Goal: Task Accomplishment & Management: Use online tool/utility

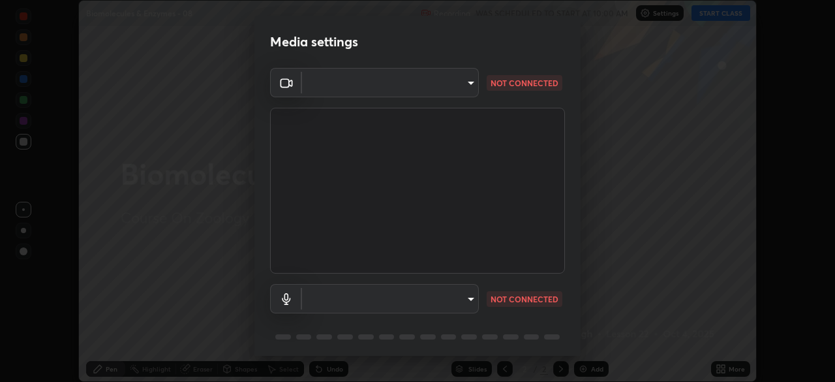
scroll to position [46, 0]
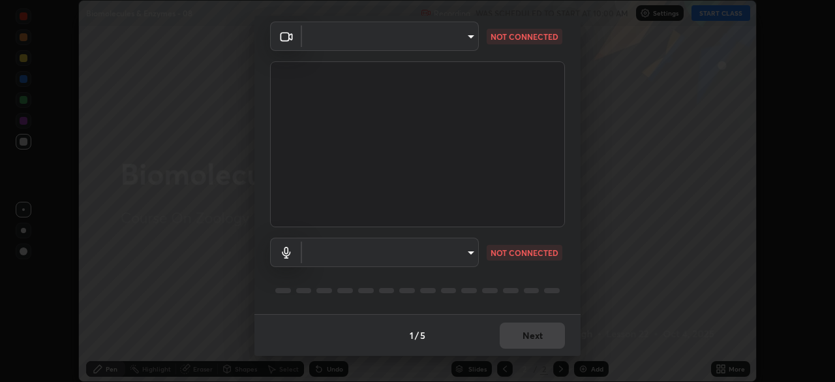
type input "028e6636b9c1bc203e9b8b979946ed412555754adccde9980a10a4eaffcc1ffb"
type input "communications"
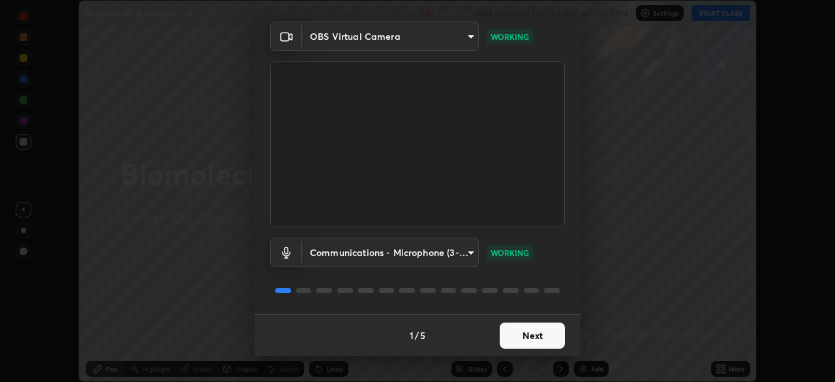
click at [540, 334] on button "Next" at bounding box center [532, 335] width 65 height 26
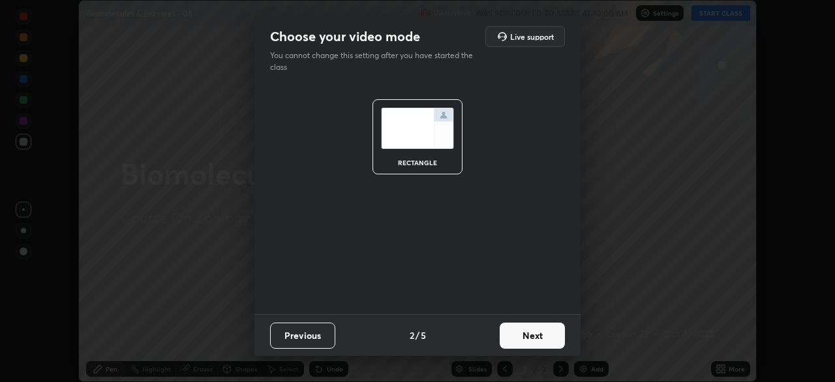
click at [549, 336] on button "Next" at bounding box center [532, 335] width 65 height 26
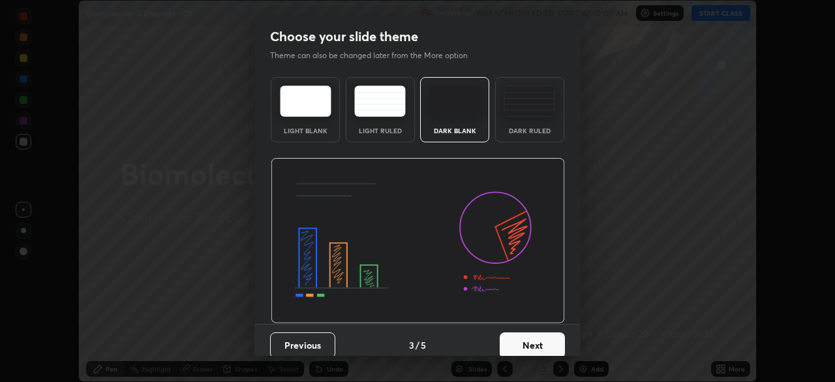
click at [549, 343] on button "Next" at bounding box center [532, 345] width 65 height 26
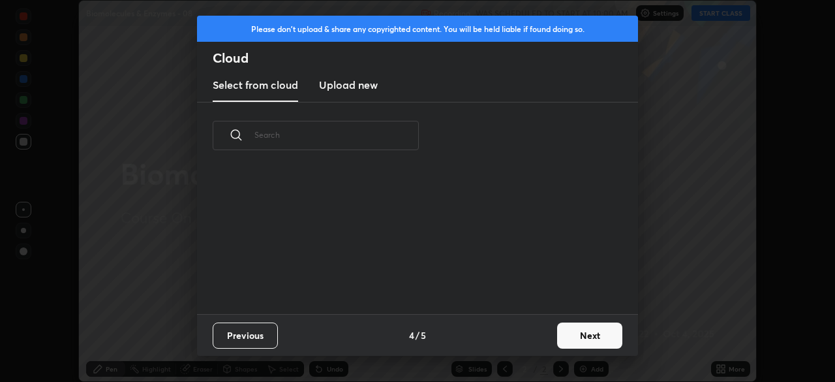
click at [554, 344] on div "Previous 4 / 5 Next" at bounding box center [417, 335] width 441 height 42
click at [569, 337] on button "Next" at bounding box center [589, 335] width 65 height 26
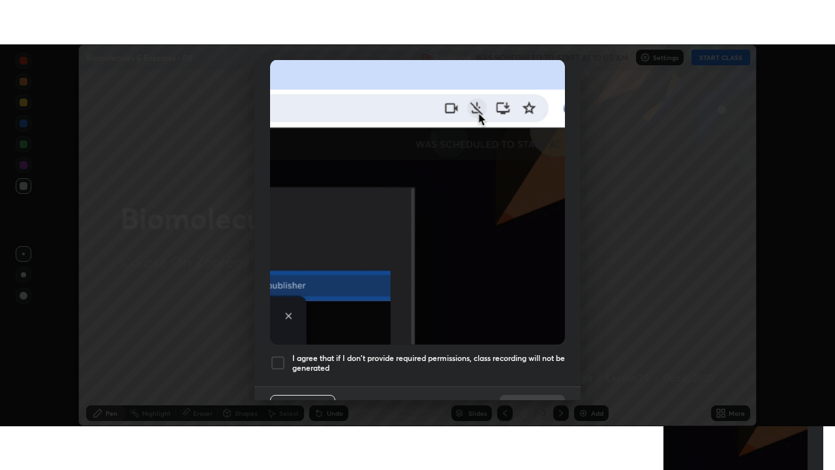
scroll to position [313, 0]
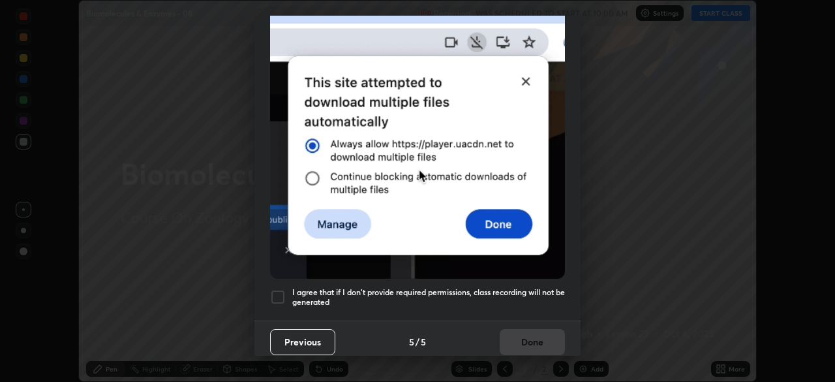
click at [543, 296] on h5 "I agree that if I don't provide required permissions, class recording will not …" at bounding box center [428, 297] width 273 height 20
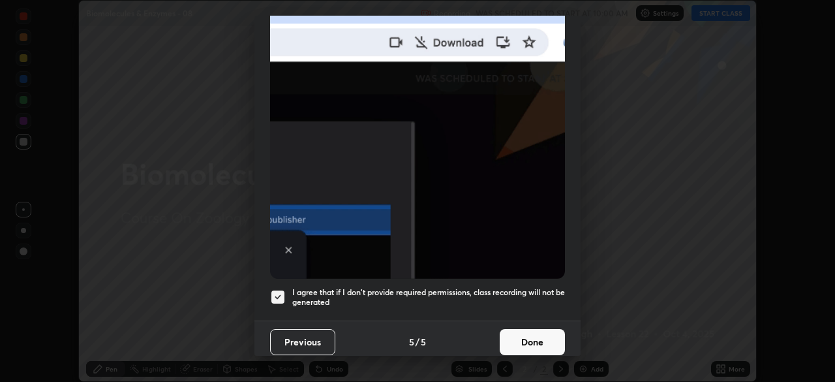
click at [540, 338] on button "Done" at bounding box center [532, 342] width 65 height 26
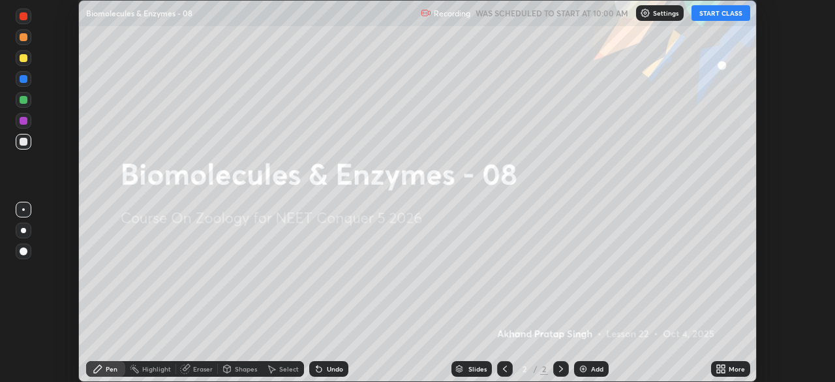
click at [709, 15] on button "START CLASS" at bounding box center [721, 13] width 59 height 16
click at [716, 362] on div "More" at bounding box center [730, 369] width 39 height 16
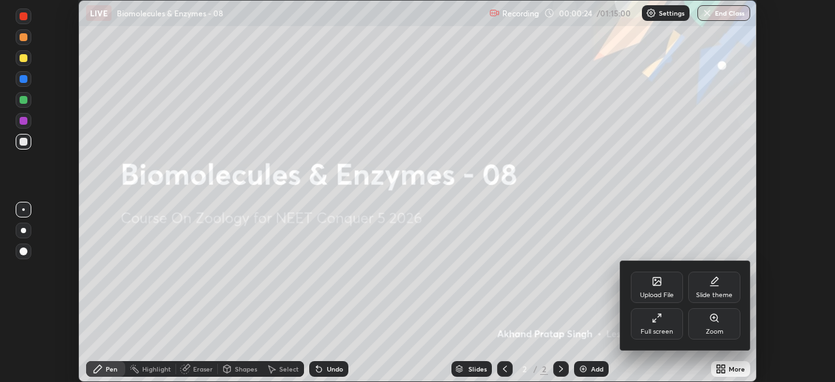
click at [650, 289] on div "Upload File" at bounding box center [657, 286] width 52 height 31
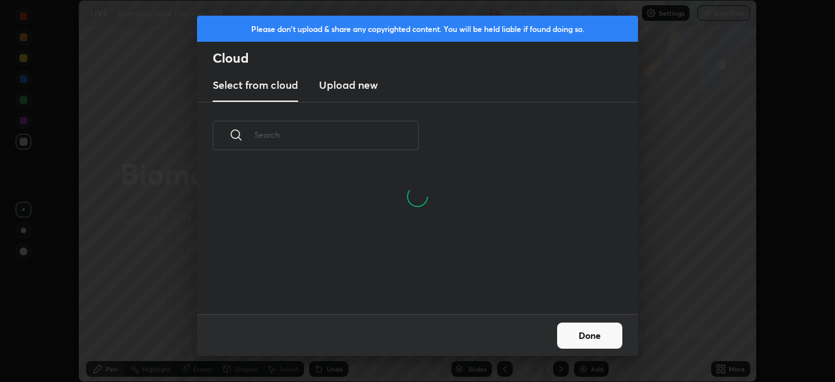
click at [360, 87] on h3 "Upload new" at bounding box center [348, 85] width 59 height 16
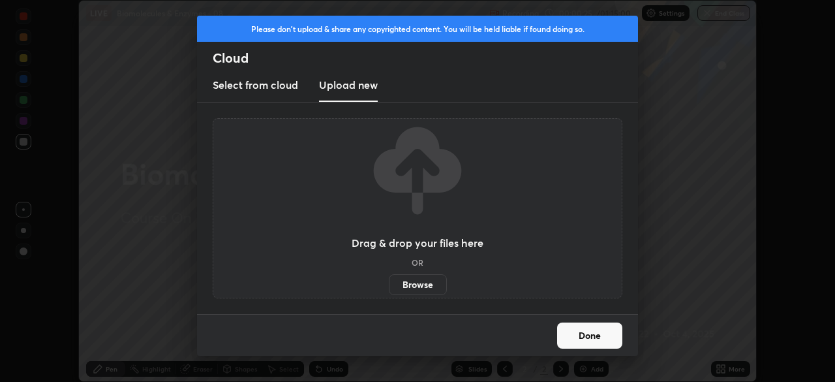
click at [422, 282] on label "Browse" at bounding box center [418, 284] width 58 height 21
click at [389, 282] on input "Browse" at bounding box center [389, 284] width 0 height 21
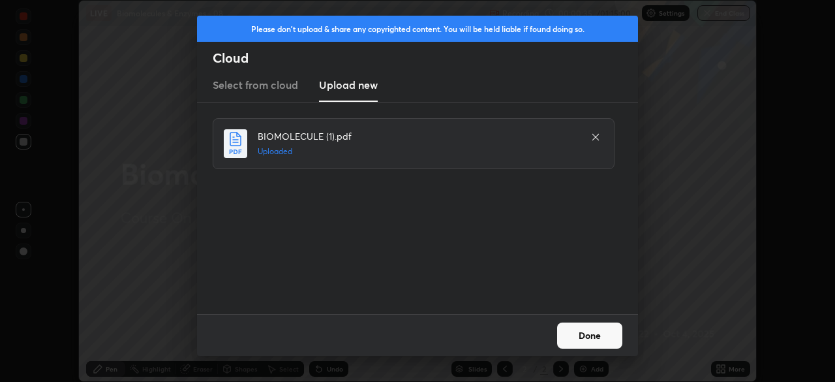
click at [577, 335] on button "Done" at bounding box center [589, 335] width 65 height 26
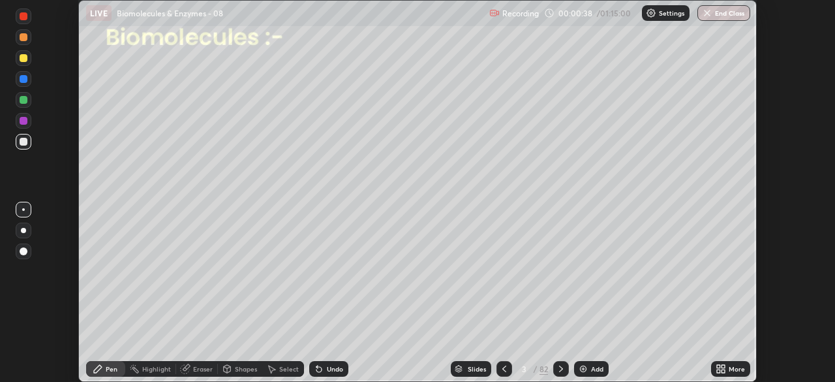
click at [718, 365] on icon at bounding box center [718, 366] width 3 height 3
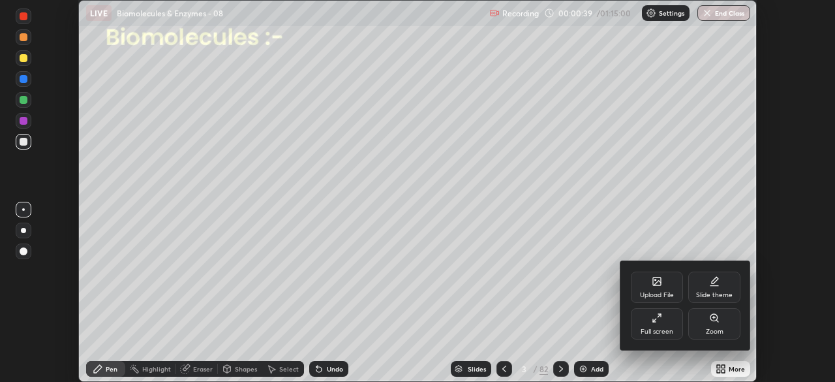
click at [665, 326] on div "Full screen" at bounding box center [657, 323] width 52 height 31
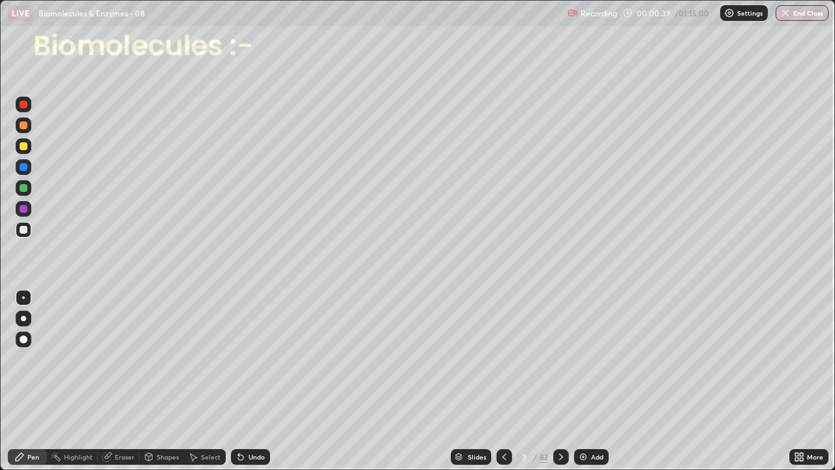
scroll to position [470, 835]
click at [474, 381] on div "Slides" at bounding box center [477, 456] width 18 height 7
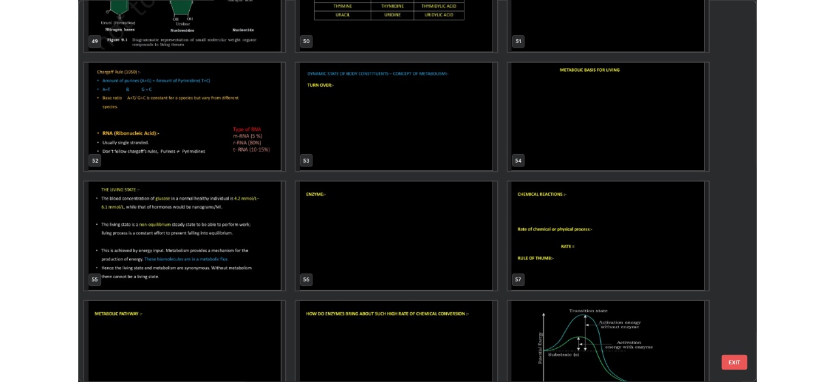
scroll to position [2379, 0]
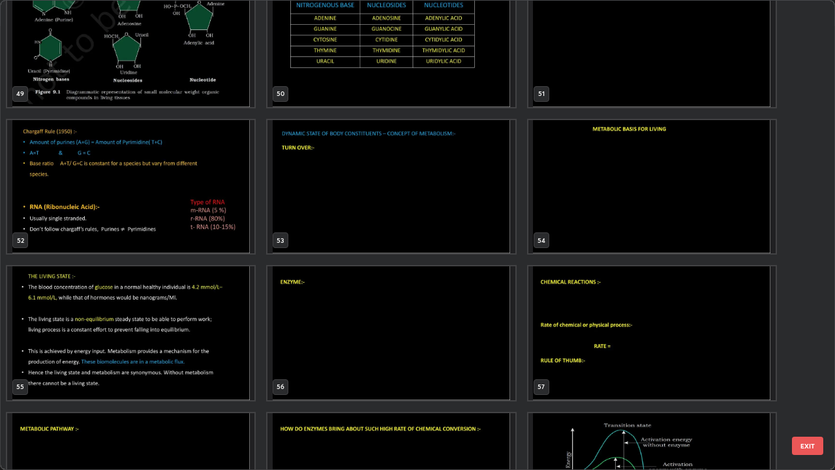
click at [560, 209] on img "grid" at bounding box center [651, 187] width 247 height 134
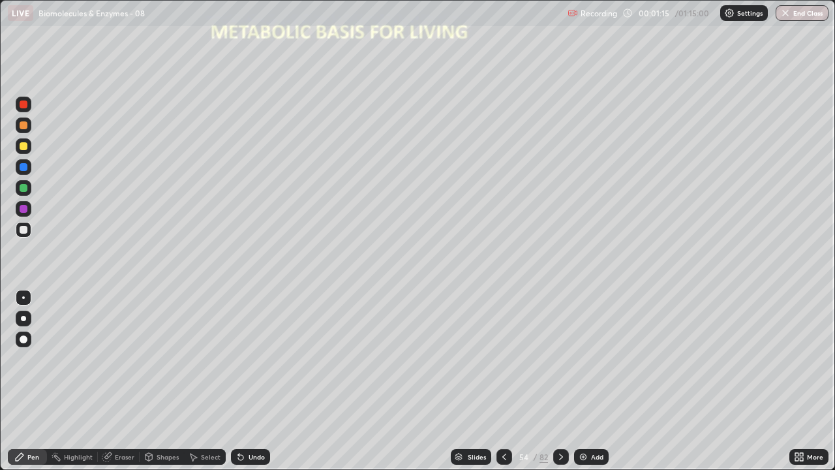
click at [559, 381] on div at bounding box center [561, 457] width 16 height 26
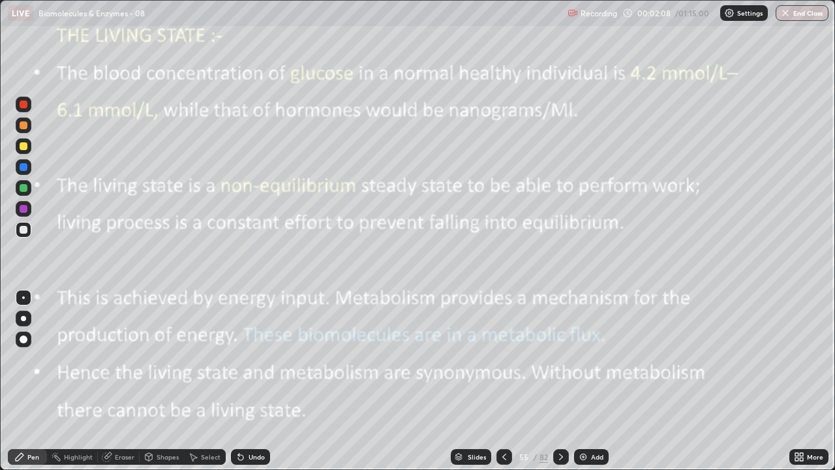
click at [27, 209] on div at bounding box center [24, 209] width 8 height 8
click at [563, 381] on icon at bounding box center [561, 456] width 10 height 10
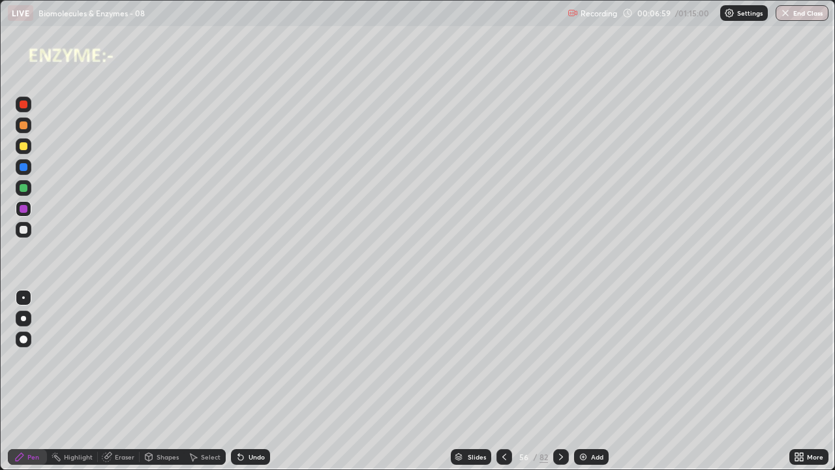
click at [25, 294] on div at bounding box center [24, 298] width 16 height 16
click at [25, 228] on div at bounding box center [24, 230] width 8 height 8
click at [25, 207] on div at bounding box center [24, 209] width 8 height 8
click at [208, 381] on div "Select" at bounding box center [211, 456] width 20 height 7
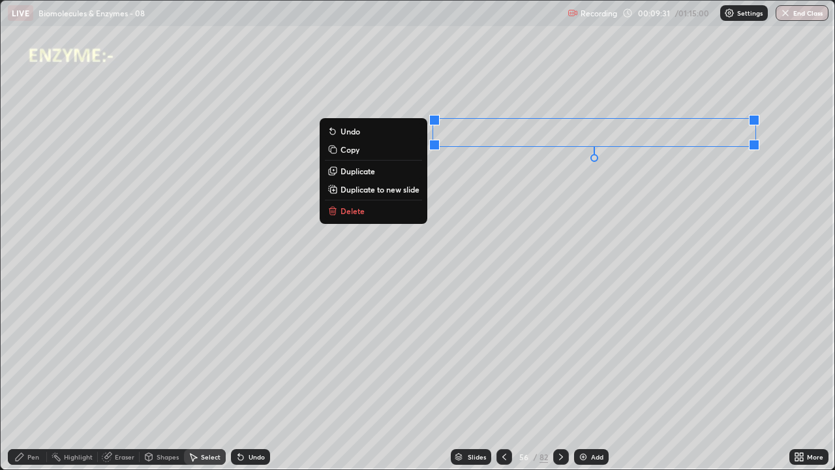
click at [123, 381] on div "Eraser" at bounding box center [119, 457] width 42 height 16
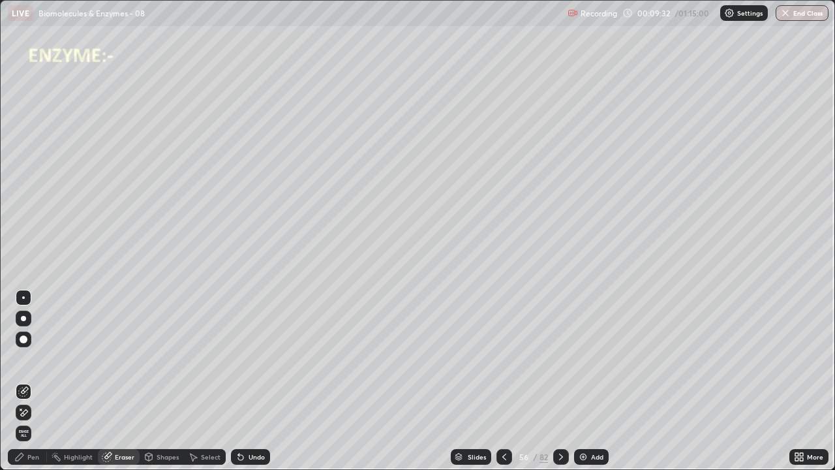
click at [30, 381] on div at bounding box center [24, 392] width 16 height 16
click at [30, 381] on div "Pen" at bounding box center [33, 456] width 12 height 7
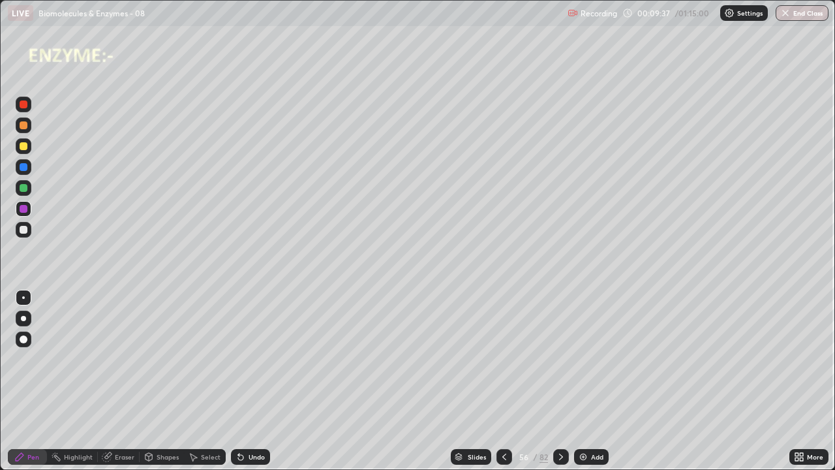
click at [33, 228] on div at bounding box center [23, 229] width 21 height 21
click at [27, 209] on div at bounding box center [24, 209] width 8 height 8
click at [25, 228] on div at bounding box center [24, 230] width 8 height 8
click at [25, 188] on div at bounding box center [24, 188] width 8 height 8
click at [29, 209] on div at bounding box center [24, 209] width 16 height 16
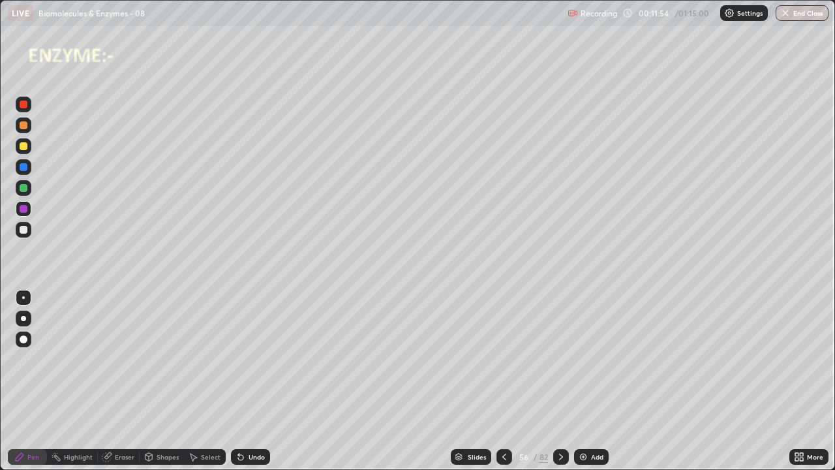
click at [29, 232] on div at bounding box center [24, 230] width 16 height 16
click at [560, 381] on icon at bounding box center [561, 456] width 10 height 10
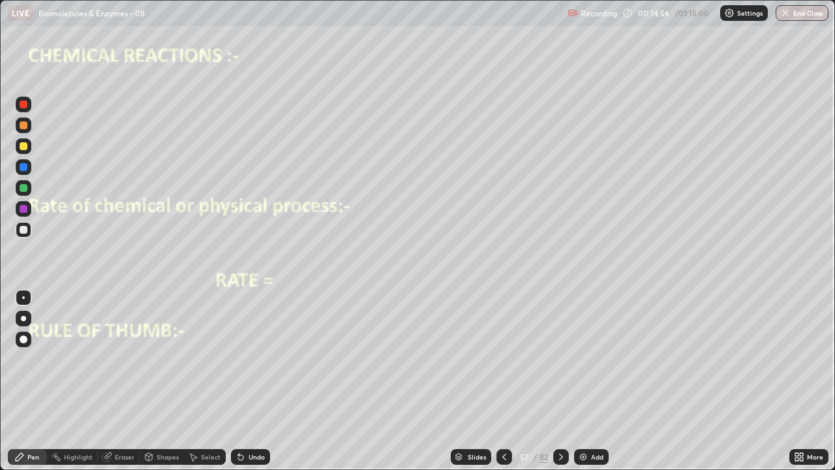
click at [27, 166] on div at bounding box center [24, 167] width 16 height 16
click at [25, 225] on div at bounding box center [24, 230] width 16 height 16
click at [560, 381] on icon at bounding box center [561, 456] width 10 height 10
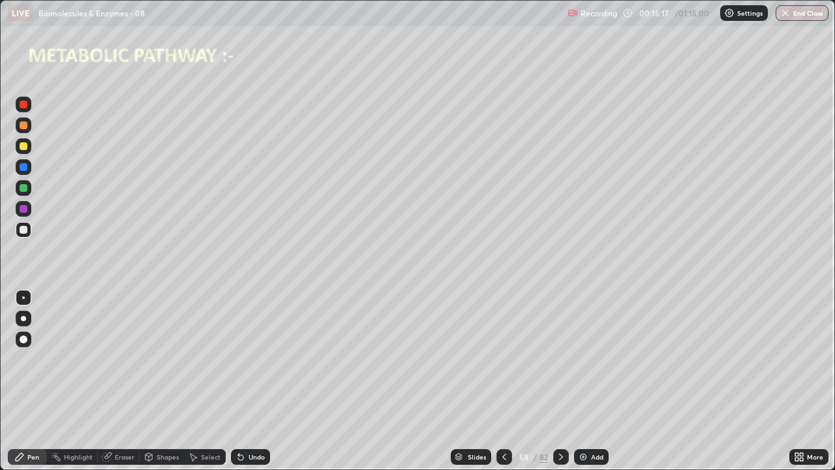
click at [502, 381] on icon at bounding box center [504, 456] width 4 height 7
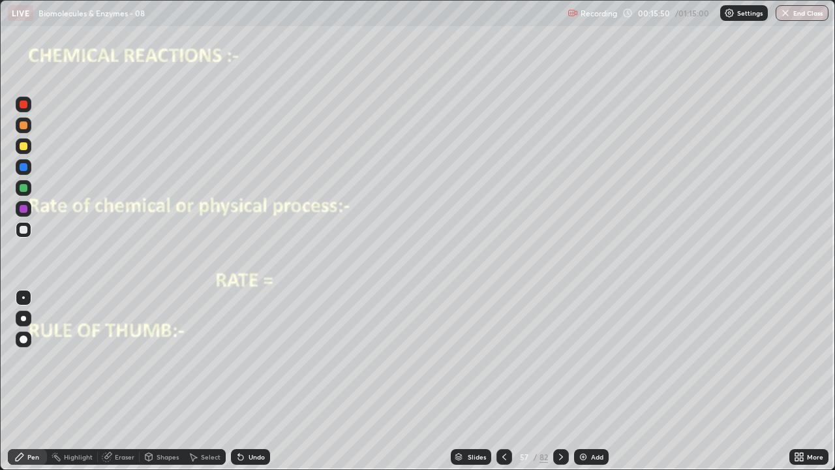
click at [25, 125] on div at bounding box center [24, 125] width 8 height 8
click at [25, 228] on div at bounding box center [24, 230] width 8 height 8
click at [256, 381] on div "Undo" at bounding box center [257, 456] width 16 height 7
click at [252, 381] on div "Undo" at bounding box center [257, 456] width 16 height 7
click at [27, 207] on div at bounding box center [24, 209] width 8 height 8
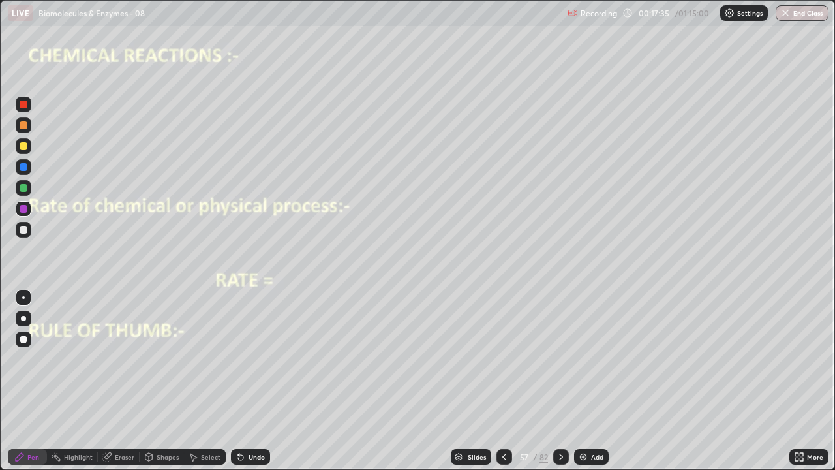
click at [27, 294] on div at bounding box center [24, 298] width 16 height 16
click at [24, 226] on div at bounding box center [24, 230] width 8 height 8
click at [242, 381] on div "Undo" at bounding box center [248, 457] width 44 height 26
click at [248, 381] on div "Undo" at bounding box center [250, 457] width 39 height 16
click at [112, 381] on div "Eraser" at bounding box center [119, 457] width 42 height 16
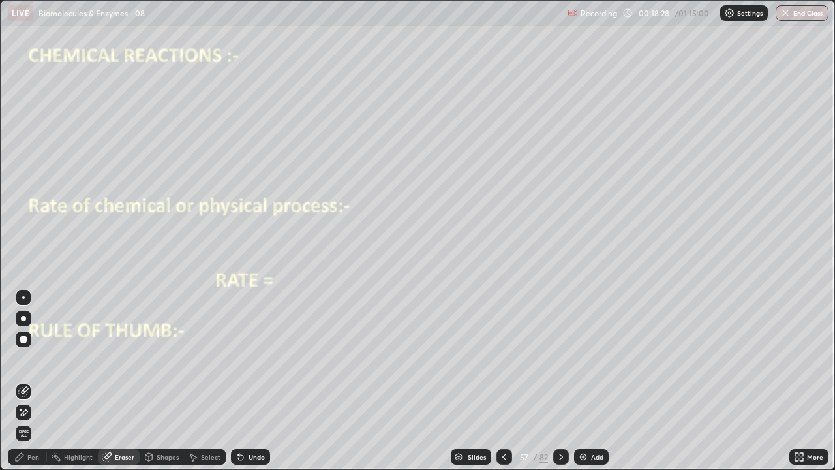
click at [25, 381] on icon at bounding box center [24, 390] width 7 height 7
click at [33, 381] on div "Pen" at bounding box center [33, 456] width 12 height 7
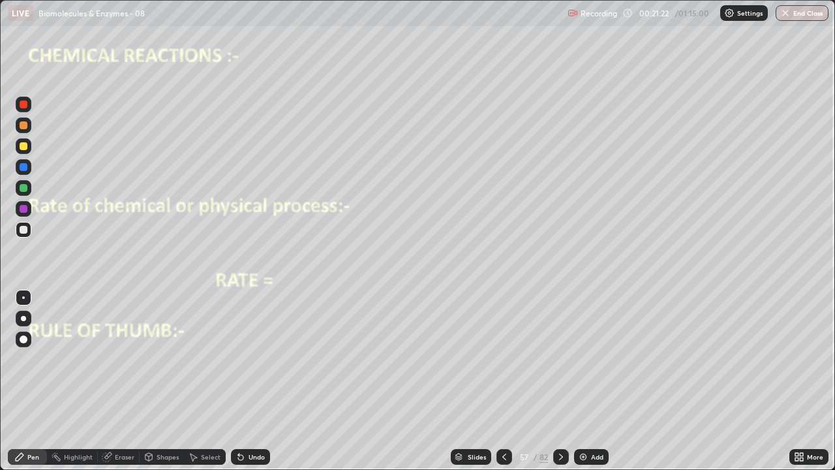
click at [581, 381] on img at bounding box center [583, 456] width 10 height 10
click at [29, 186] on div at bounding box center [24, 188] width 16 height 16
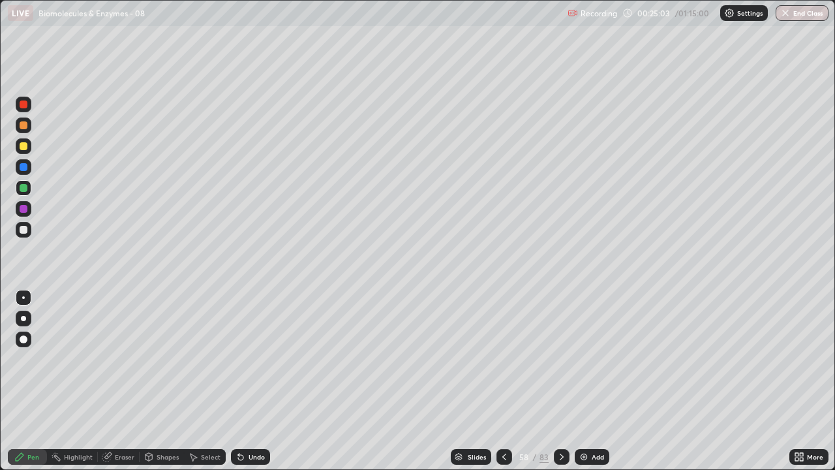
click at [504, 381] on icon at bounding box center [504, 456] width 10 height 10
click at [559, 381] on icon at bounding box center [562, 456] width 10 height 10
click at [560, 381] on icon at bounding box center [562, 456] width 10 height 10
click at [30, 204] on div at bounding box center [24, 209] width 16 height 16
click at [25, 164] on div at bounding box center [24, 167] width 8 height 8
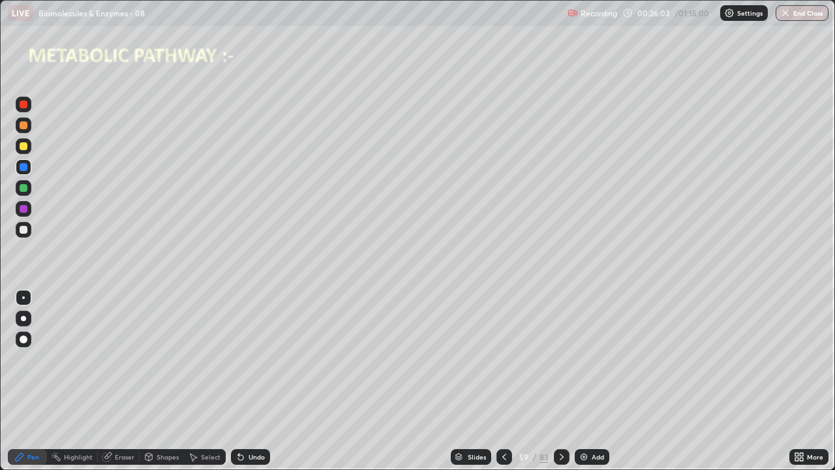
click at [264, 381] on div "Undo" at bounding box center [250, 457] width 39 height 16
click at [258, 381] on div "Undo" at bounding box center [257, 456] width 16 height 7
click at [25, 144] on div at bounding box center [24, 146] width 8 height 8
click at [554, 381] on div at bounding box center [562, 457] width 16 height 16
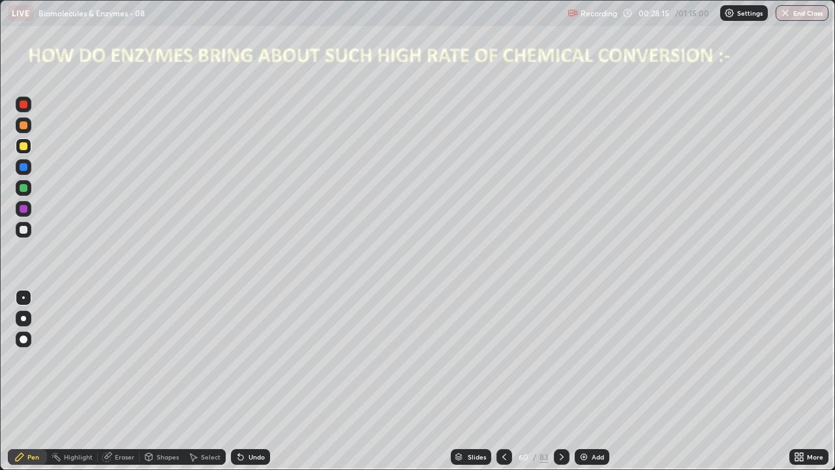
click at [28, 228] on div at bounding box center [24, 230] width 16 height 16
click at [23, 187] on div at bounding box center [24, 188] width 8 height 8
click at [29, 208] on div at bounding box center [24, 209] width 16 height 16
click at [25, 166] on div at bounding box center [24, 167] width 8 height 8
click at [29, 208] on div at bounding box center [24, 209] width 16 height 16
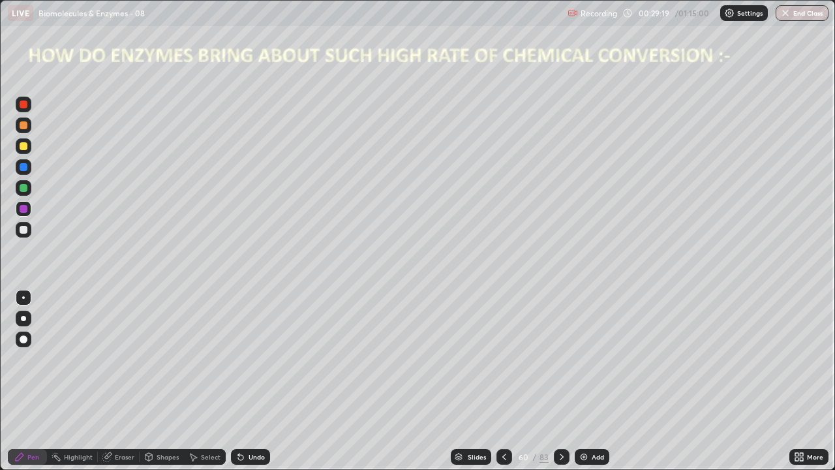
click at [27, 149] on div at bounding box center [24, 146] width 16 height 16
click at [202, 381] on div "Select" at bounding box center [211, 456] width 20 height 7
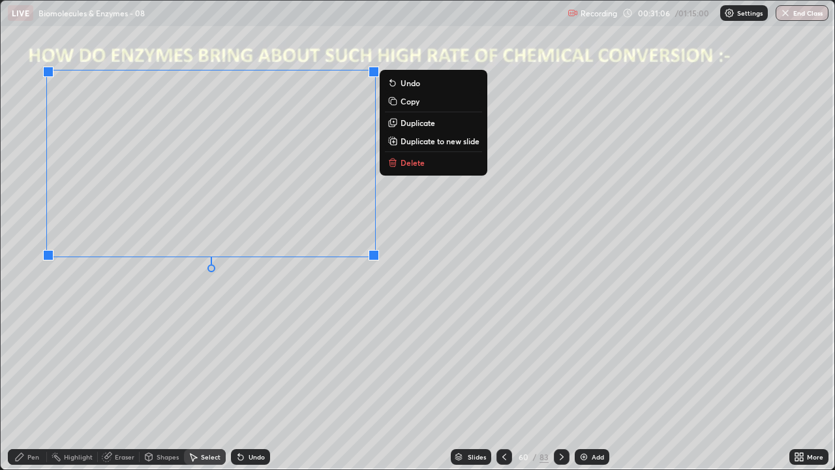
click at [289, 343] on div "0 ° Undo Copy Duplicate Duplicate to new slide Delete" at bounding box center [418, 235] width 834 height 468
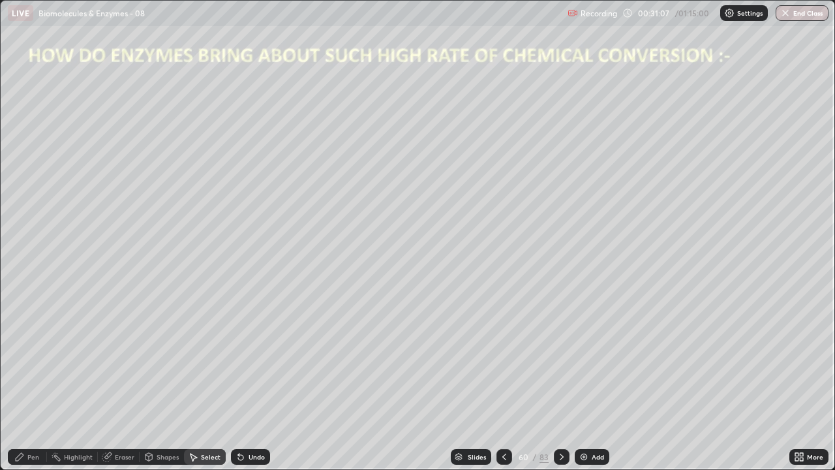
click at [27, 381] on div "Pen" at bounding box center [27, 457] width 39 height 16
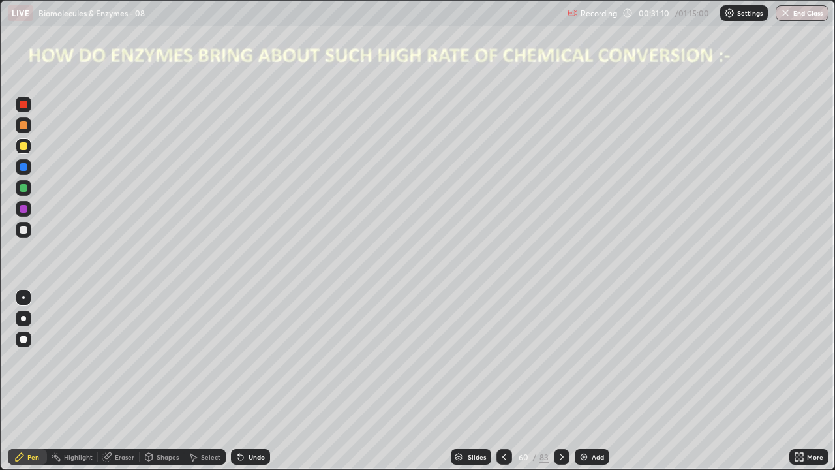
click at [27, 103] on div at bounding box center [24, 104] width 8 height 8
click at [236, 381] on icon at bounding box center [241, 456] width 10 height 10
click at [236, 381] on div "Undo" at bounding box center [250, 457] width 39 height 16
click at [241, 381] on icon at bounding box center [241, 456] width 10 height 10
click at [791, 381] on div "More" at bounding box center [808, 457] width 39 height 16
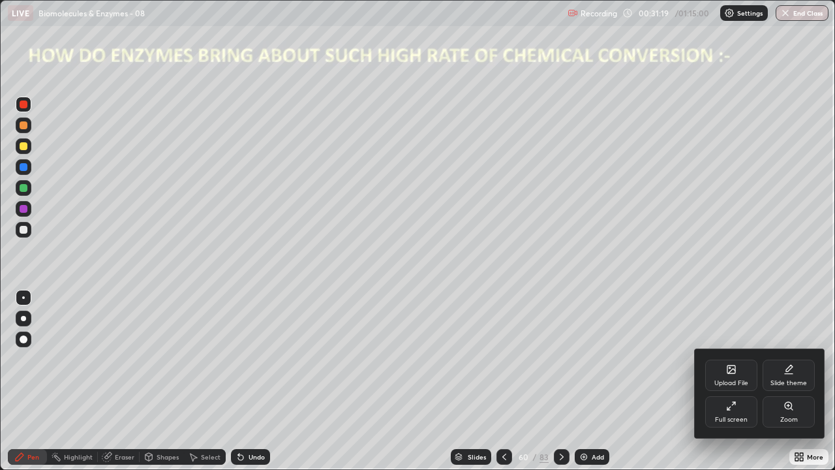
click at [728, 381] on div "Full screen" at bounding box center [731, 411] width 52 height 31
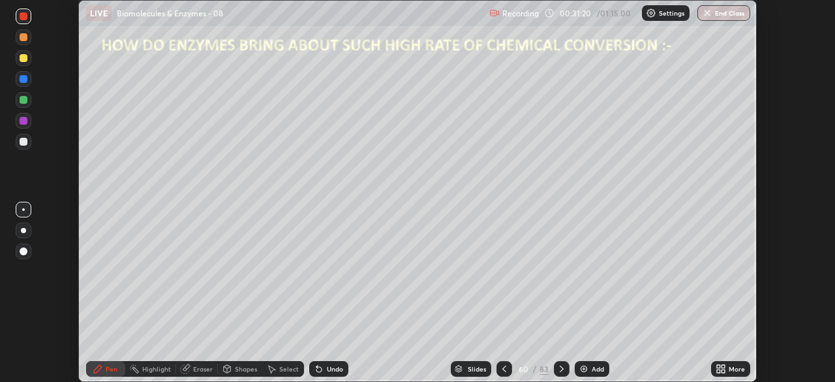
scroll to position [64861, 64407]
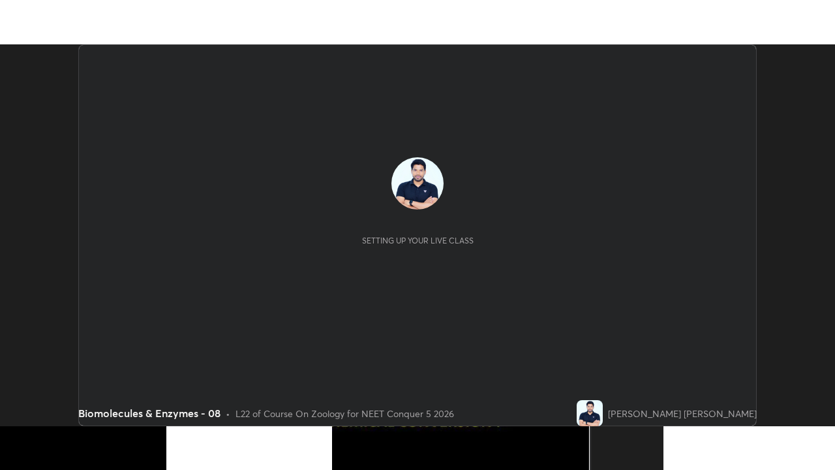
scroll to position [382, 834]
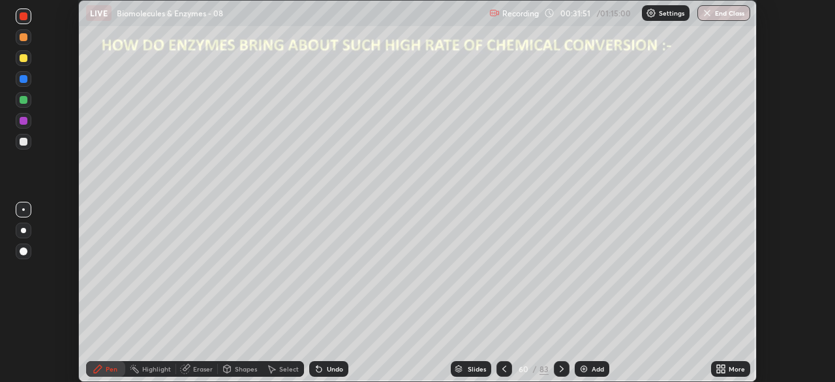
click at [721, 361] on div "More" at bounding box center [730, 369] width 39 height 16
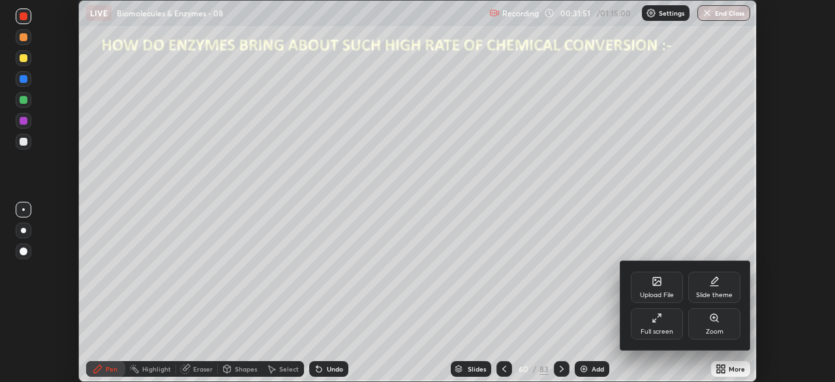
click at [669, 331] on div "Full screen" at bounding box center [657, 331] width 33 height 7
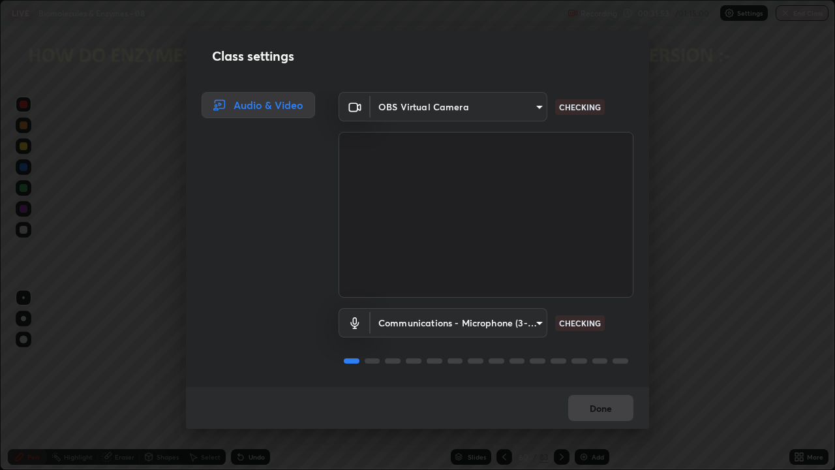
scroll to position [1, 0]
click at [615, 381] on button "Done" at bounding box center [600, 408] width 65 height 26
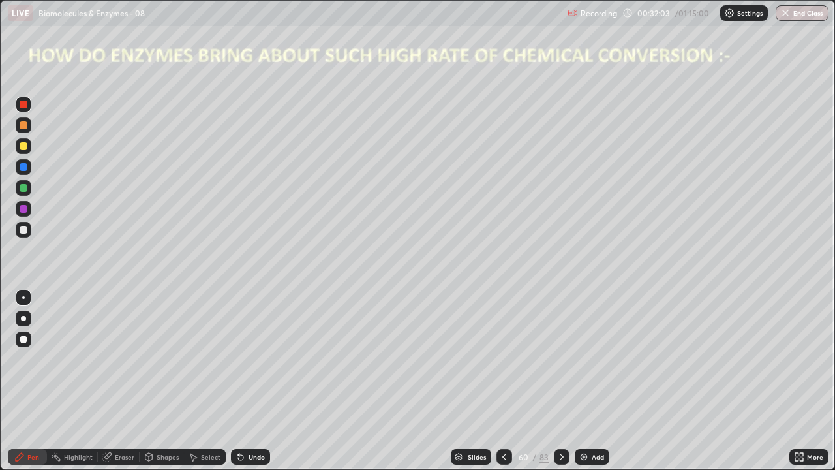
click at [23, 188] on div at bounding box center [24, 188] width 8 height 8
click at [25, 207] on div at bounding box center [24, 209] width 8 height 8
click at [239, 381] on icon at bounding box center [240, 457] width 5 height 5
click at [256, 381] on div "Undo" at bounding box center [257, 456] width 16 height 7
click at [27, 230] on div at bounding box center [24, 230] width 16 height 16
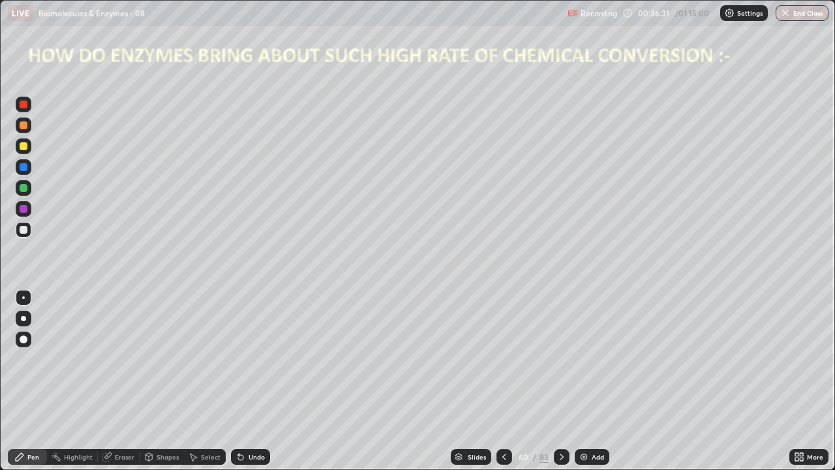
click at [244, 381] on icon at bounding box center [241, 456] width 10 height 10
click at [249, 381] on div "Undo" at bounding box center [257, 456] width 16 height 7
click at [253, 381] on div "Undo" at bounding box center [257, 456] width 16 height 7
click at [258, 381] on div "Undo" at bounding box center [250, 457] width 39 height 16
click at [558, 381] on icon at bounding box center [562, 456] width 10 height 10
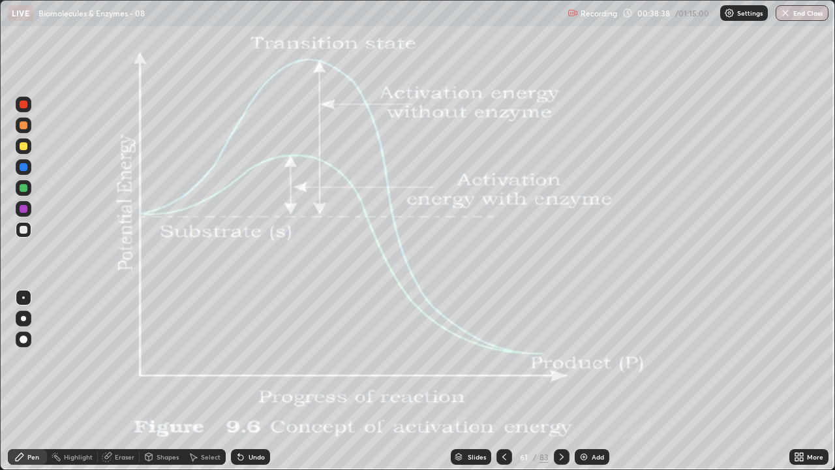
click at [25, 207] on div at bounding box center [24, 209] width 8 height 8
click at [261, 381] on div "Undo" at bounding box center [250, 457] width 39 height 16
click at [262, 381] on div "Undo" at bounding box center [257, 456] width 16 height 7
click at [265, 381] on div "Undo" at bounding box center [250, 457] width 39 height 16
click at [125, 381] on div "Eraser" at bounding box center [119, 457] width 42 height 16
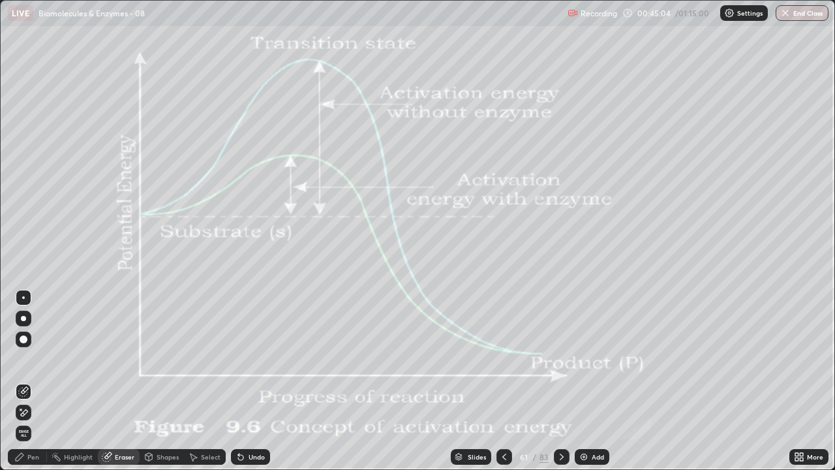
click at [25, 381] on div at bounding box center [24, 413] width 16 height 16
click at [29, 381] on div "Pen" at bounding box center [33, 456] width 12 height 7
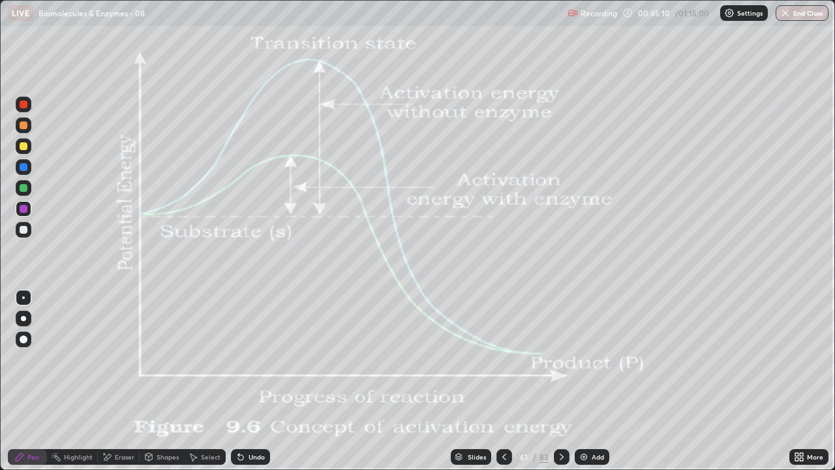
click at [24, 125] on div at bounding box center [24, 125] width 8 height 8
click at [560, 381] on icon at bounding box center [562, 456] width 10 height 10
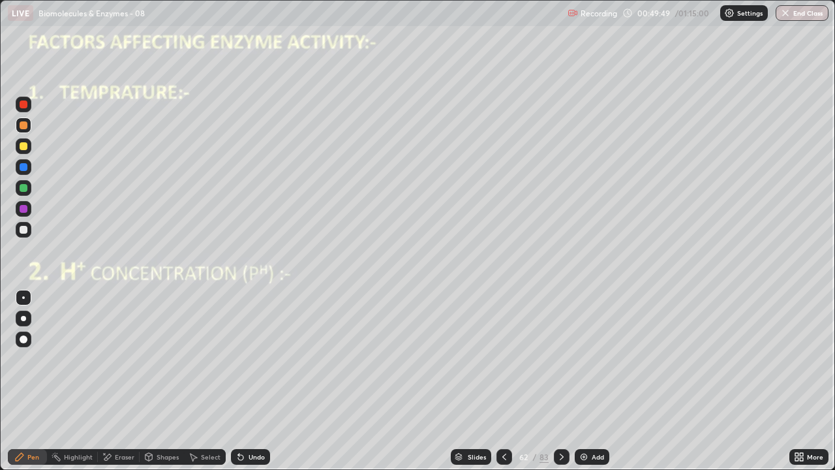
click at [505, 381] on div at bounding box center [504, 457] width 16 height 16
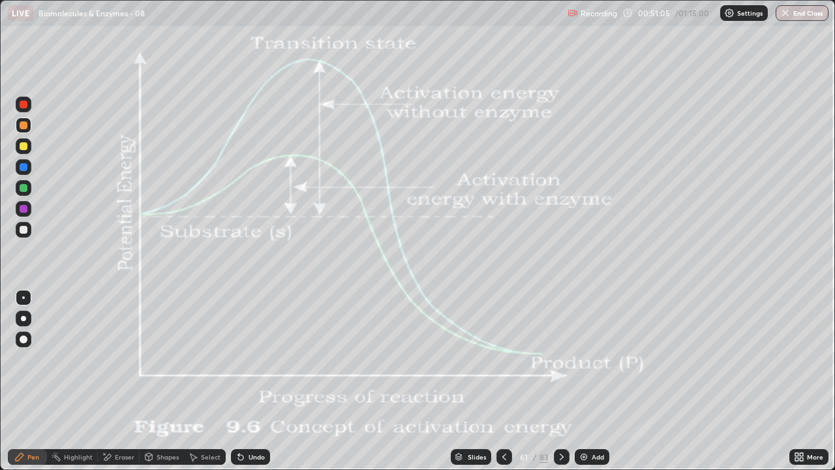
click at [560, 381] on icon at bounding box center [562, 456] width 10 height 10
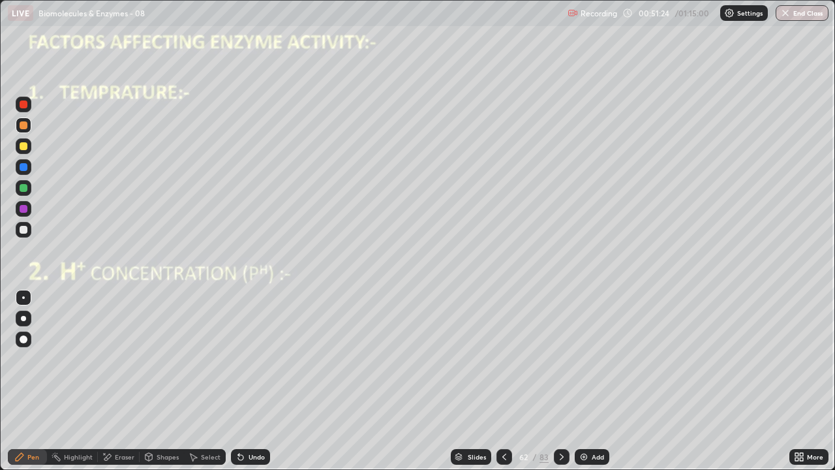
click at [25, 344] on div at bounding box center [24, 339] width 16 height 16
click at [159, 381] on div "Shapes" at bounding box center [168, 456] width 22 height 7
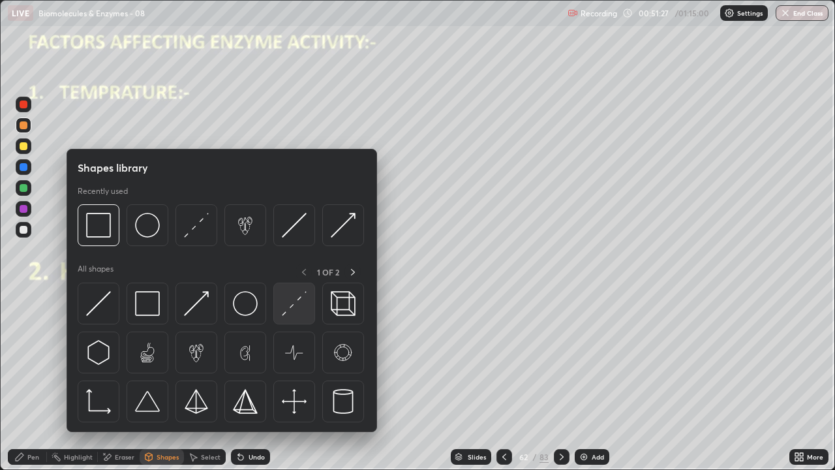
click at [151, 307] on img at bounding box center [147, 303] width 25 height 25
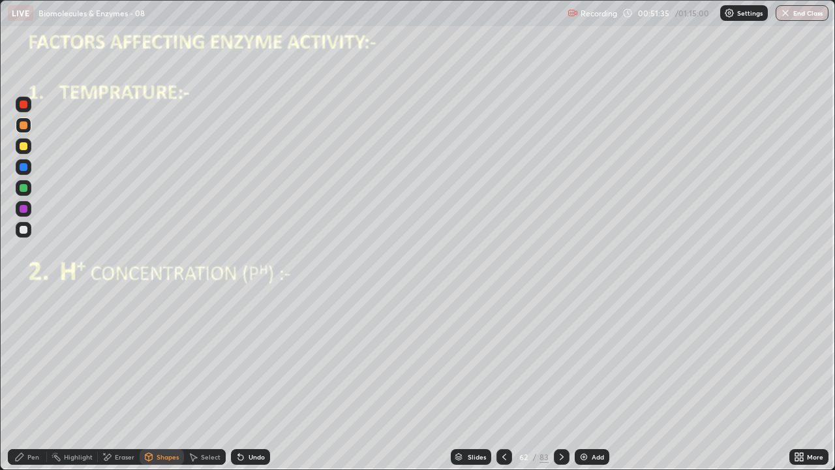
click at [115, 381] on div "Eraser" at bounding box center [119, 457] width 42 height 16
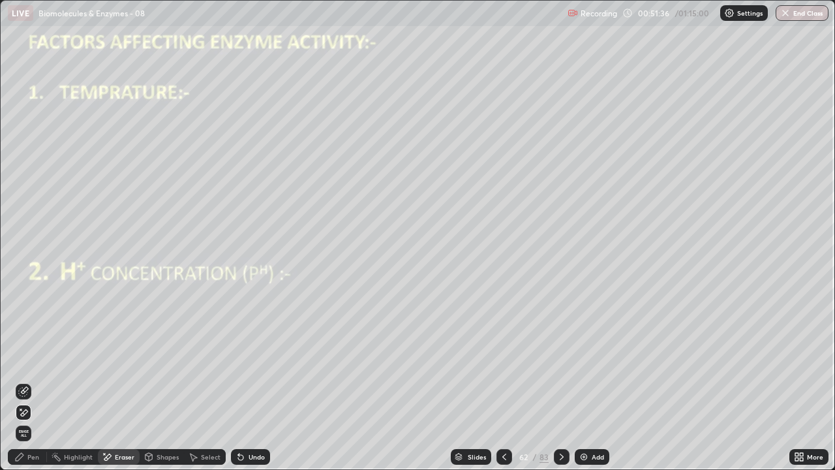
click at [25, 381] on icon at bounding box center [23, 391] width 10 height 10
click at [32, 381] on div "Pen" at bounding box center [33, 456] width 12 height 7
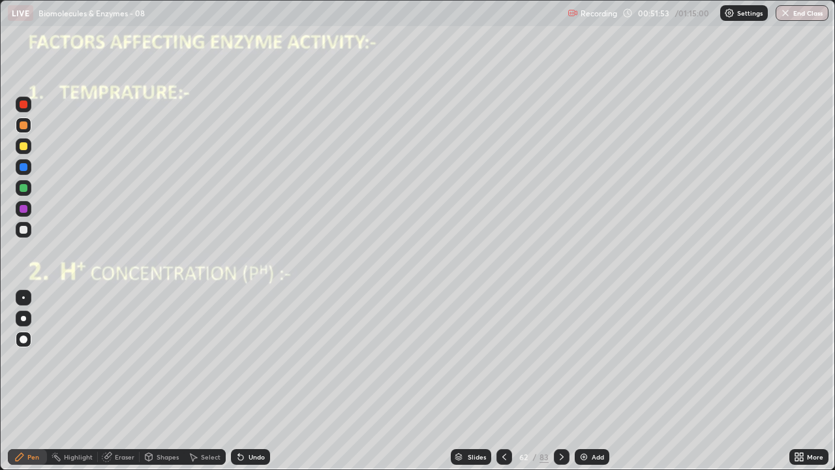
click at [23, 210] on div at bounding box center [24, 209] width 8 height 8
click at [162, 381] on div "Shapes" at bounding box center [168, 456] width 22 height 7
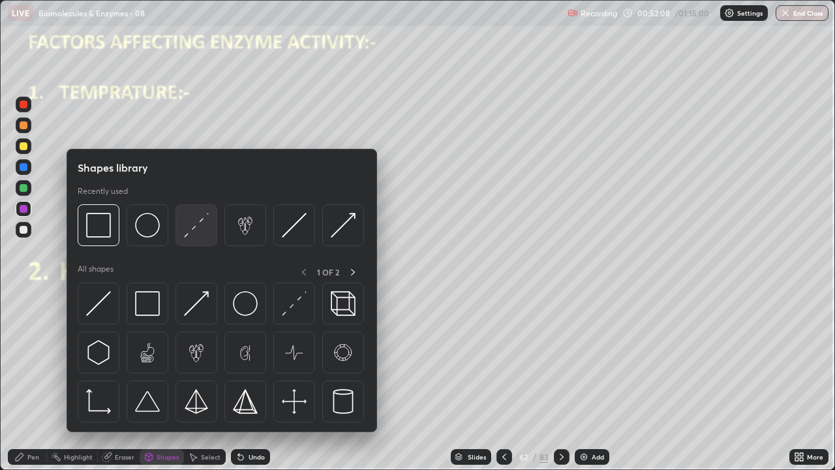
click at [201, 228] on img at bounding box center [196, 225] width 25 height 25
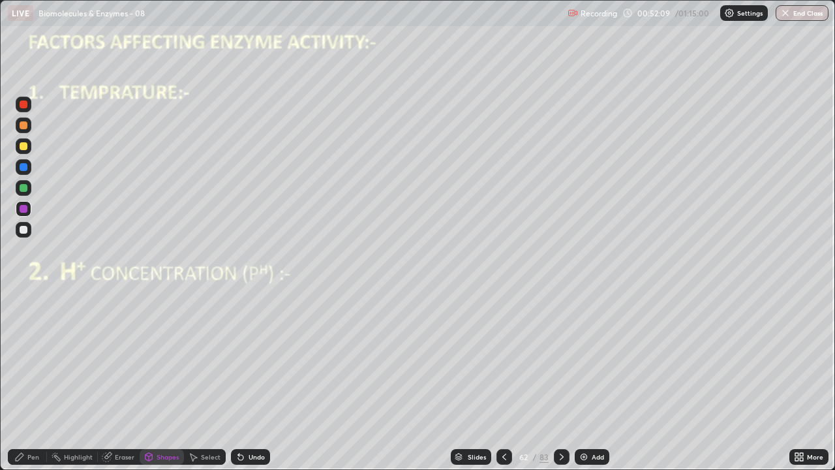
click at [24, 166] on div at bounding box center [24, 167] width 8 height 8
click at [35, 381] on div "Pen" at bounding box center [27, 457] width 39 height 26
click at [25, 295] on div at bounding box center [24, 298] width 16 height 16
click at [23, 228] on div at bounding box center [24, 230] width 8 height 8
click at [36, 381] on div "Pen" at bounding box center [33, 456] width 12 height 7
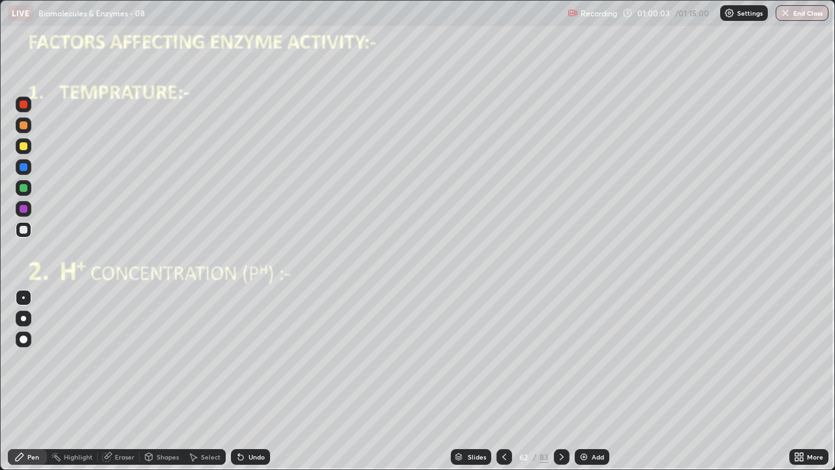
click at [28, 292] on div at bounding box center [24, 298] width 16 height 16
click at [25, 229] on div at bounding box center [24, 230] width 8 height 8
click at [245, 381] on div "Undo" at bounding box center [250, 457] width 39 height 16
click at [250, 381] on div "Undo" at bounding box center [257, 456] width 16 height 7
click at [251, 381] on div "Undo" at bounding box center [257, 456] width 16 height 7
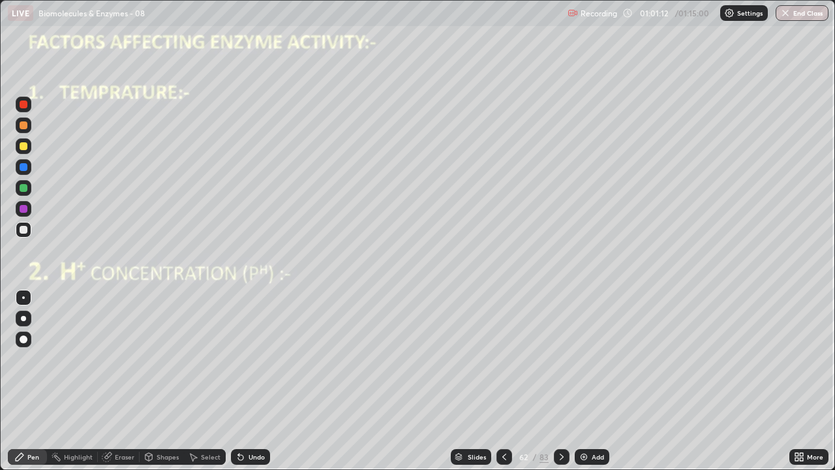
click at [238, 381] on icon at bounding box center [240, 457] width 5 height 5
click at [234, 381] on div "Undo" at bounding box center [250, 457] width 39 height 16
click at [239, 381] on icon at bounding box center [241, 456] width 10 height 10
click at [236, 381] on div "Undo" at bounding box center [250, 457] width 39 height 16
click at [236, 381] on icon at bounding box center [241, 456] width 10 height 10
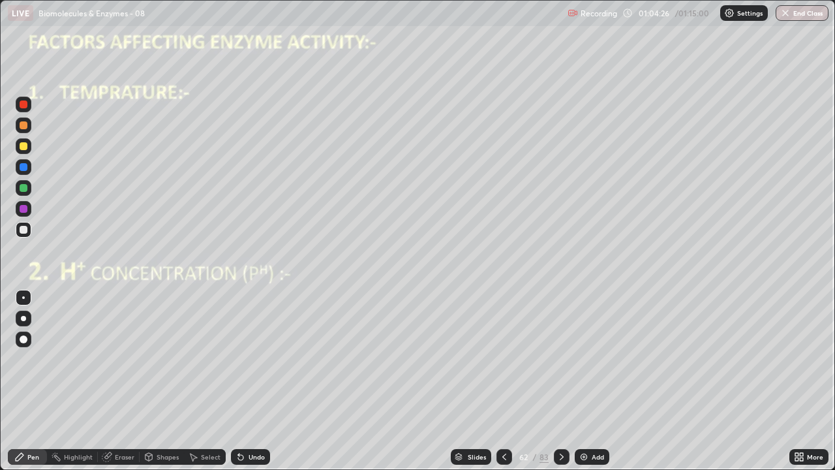
click at [249, 381] on div "Undo" at bounding box center [257, 456] width 16 height 7
click at [245, 381] on div "Undo" at bounding box center [250, 457] width 39 height 16
click at [790, 15] on img "button" at bounding box center [785, 13] width 10 height 10
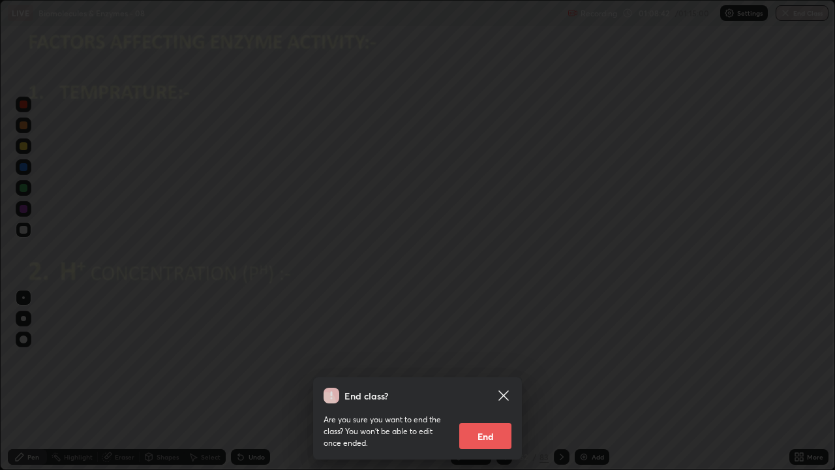
click at [496, 381] on button "End" at bounding box center [485, 436] width 52 height 26
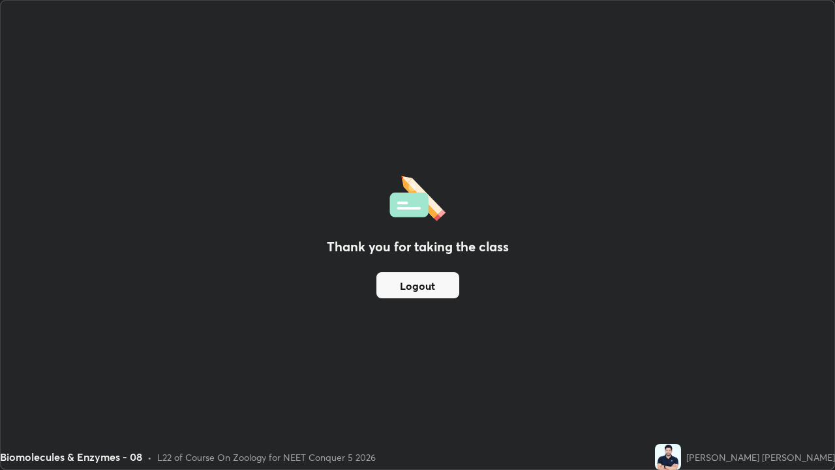
click at [418, 297] on button "Logout" at bounding box center [417, 285] width 83 height 26
